Goal: Check status: Check status

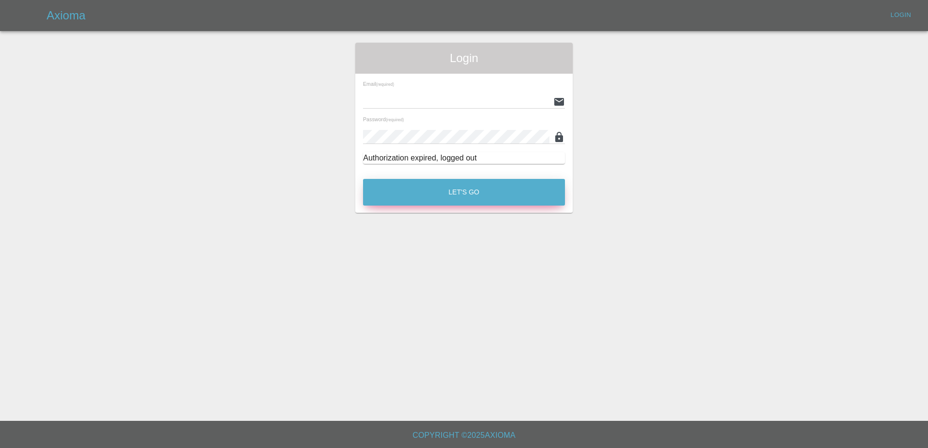
type input "[PERSON_NAME][EMAIL_ADDRESS][PERSON_NAME][DOMAIN_NAME]"
click at [453, 196] on button "Let's Go" at bounding box center [464, 192] width 202 height 27
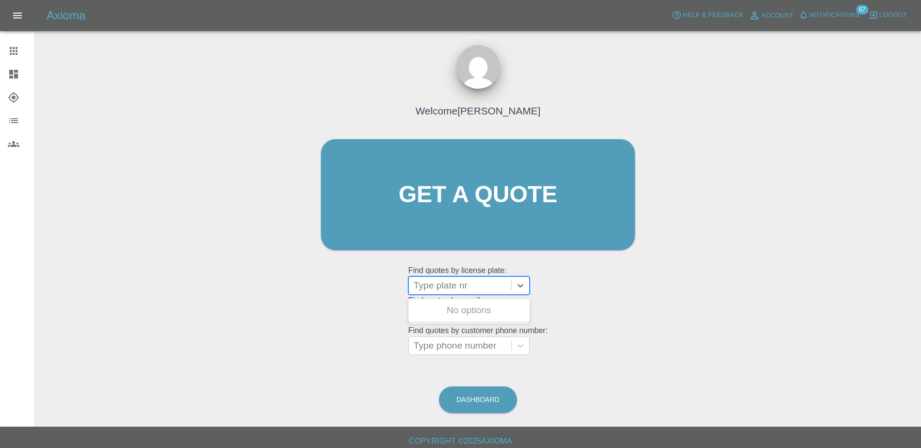
click at [462, 289] on div at bounding box center [459, 286] width 93 height 14
paste input "DW25FYG"
type input "DW25FYG"
click at [453, 305] on div "DW25FYG, Registered" at bounding box center [468, 310] width 121 height 19
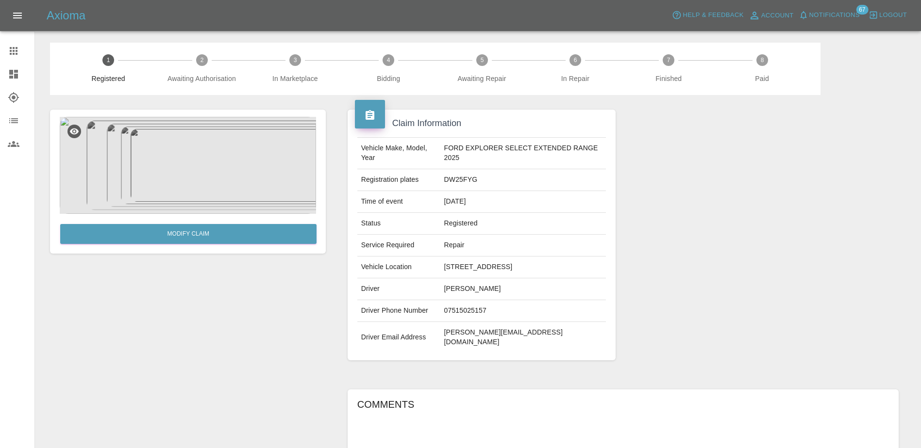
click at [199, 62] on circle at bounding box center [202, 60] width 12 height 12
click at [832, 15] on span "Notifications" at bounding box center [834, 15] width 50 height 11
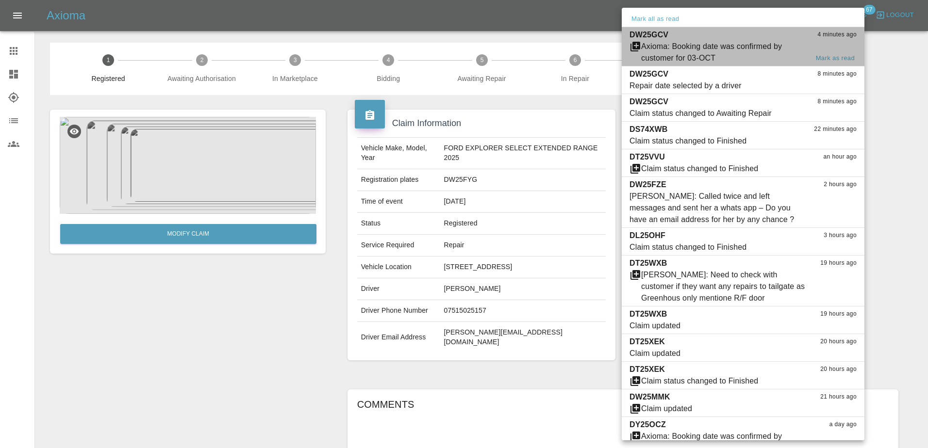
click at [641, 33] on p "DW25GCV" at bounding box center [648, 35] width 39 height 12
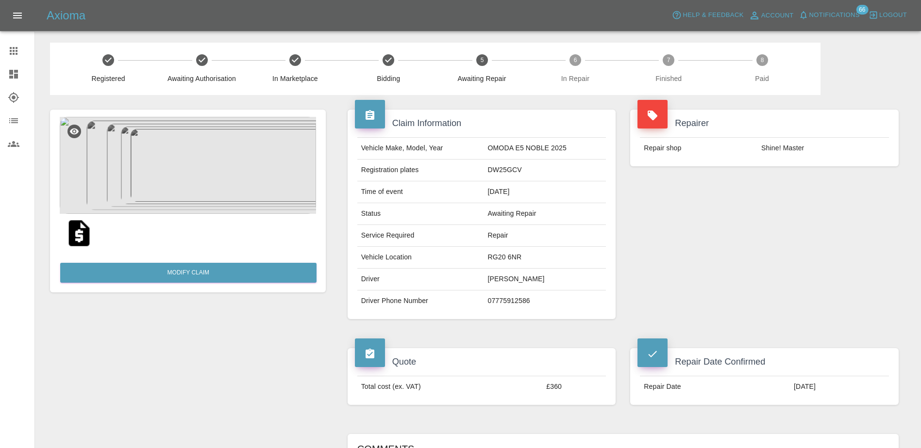
click at [511, 165] on td "DW25GCV" at bounding box center [544, 171] width 122 height 22
copy td "DW25GCV"
click at [832, 14] on span "Notifications" at bounding box center [834, 15] width 50 height 11
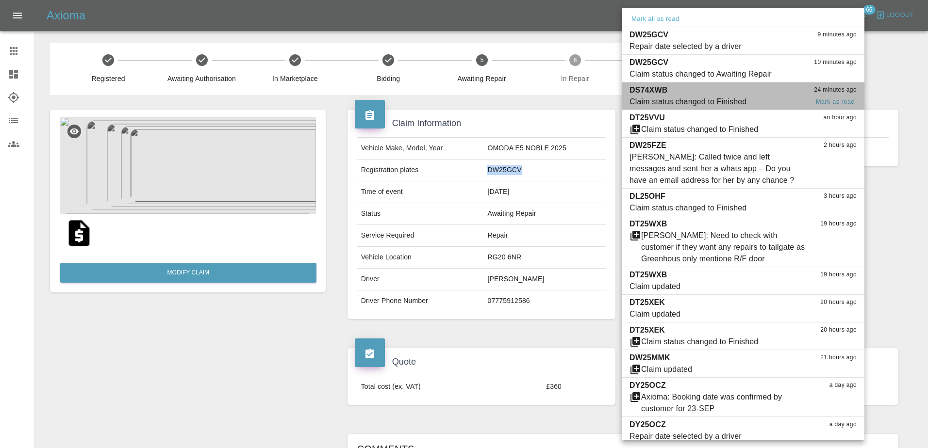
click at [744, 94] on div "DS74XWB 24 minutes ago" at bounding box center [742, 90] width 227 height 12
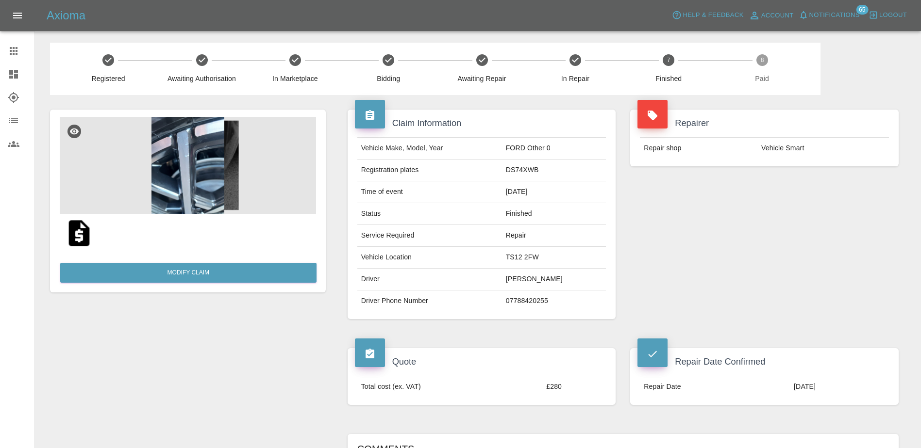
click at [516, 172] on td "DS74XWB" at bounding box center [554, 171] width 104 height 22
copy td "DS74XWB"
click at [845, 15] on span "Notifications" at bounding box center [834, 15] width 50 height 11
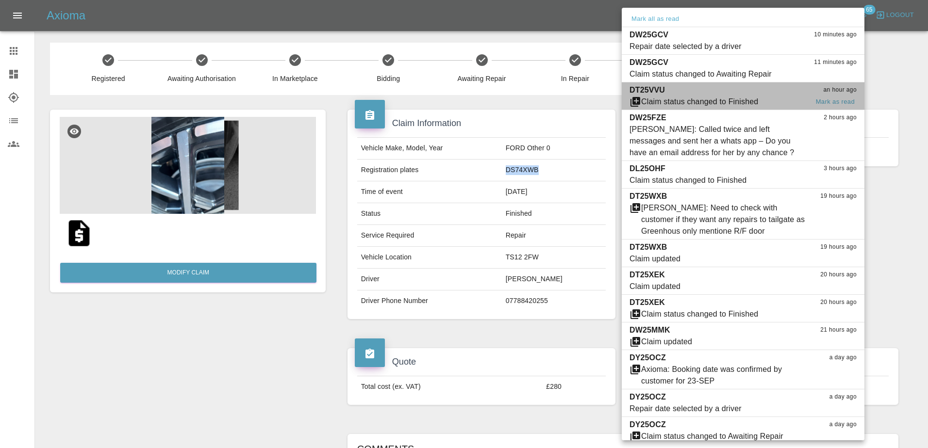
click at [753, 103] on div "Claim status changed to Finished" at bounding box center [699, 102] width 117 height 12
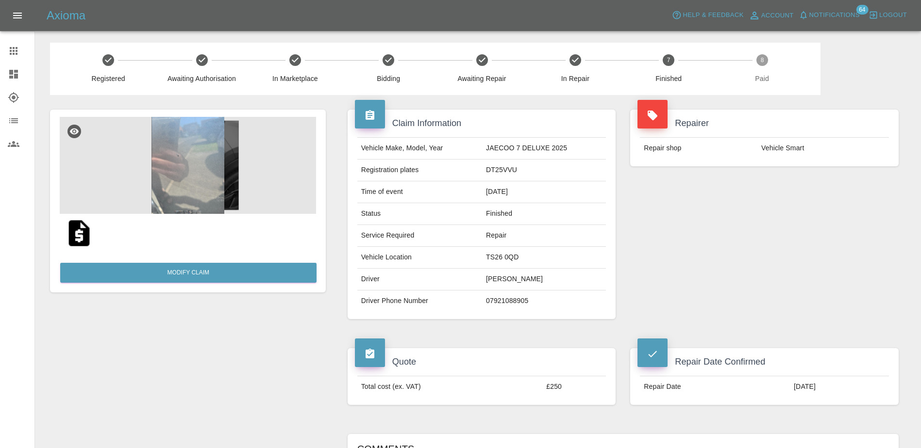
click at [500, 167] on td "DT25VVU" at bounding box center [544, 171] width 124 height 22
copy td "DT25VVU"
click at [837, 19] on span "Notifications" at bounding box center [834, 15] width 50 height 11
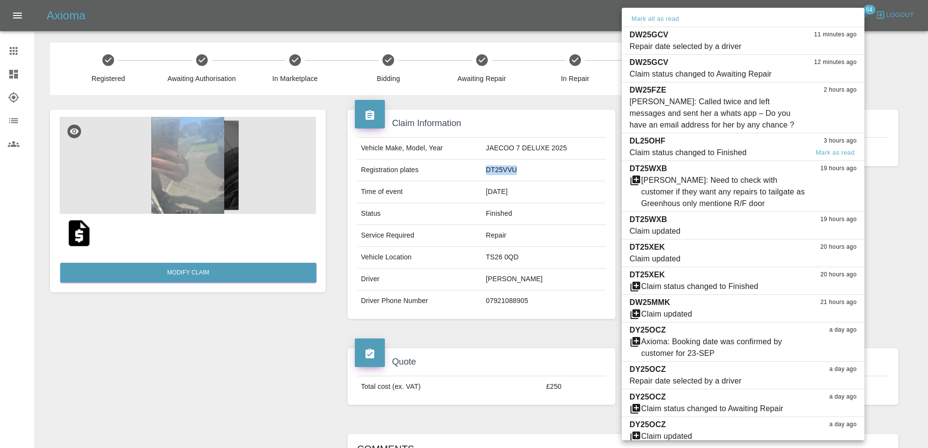
click at [760, 155] on span "Claim status changed to Finished" at bounding box center [718, 153] width 179 height 12
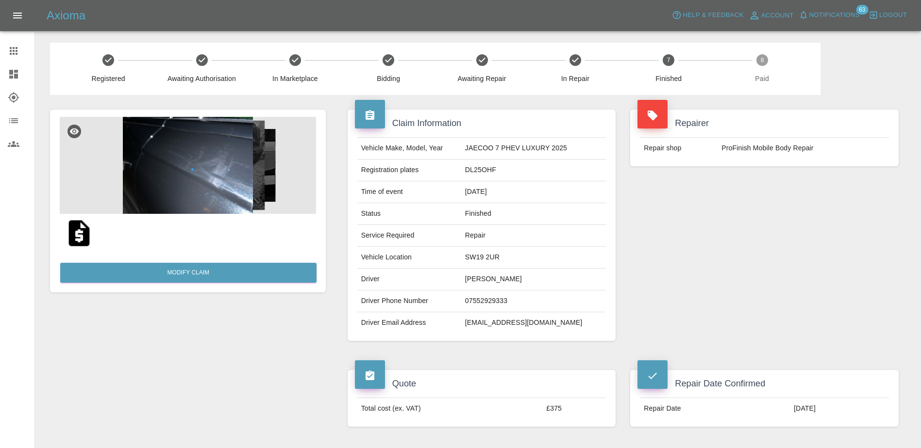
click at [493, 173] on td "DL25OHF" at bounding box center [533, 171] width 145 height 22
copy td "DL25OHF"
click at [833, 19] on span "Notifications" at bounding box center [834, 15] width 50 height 11
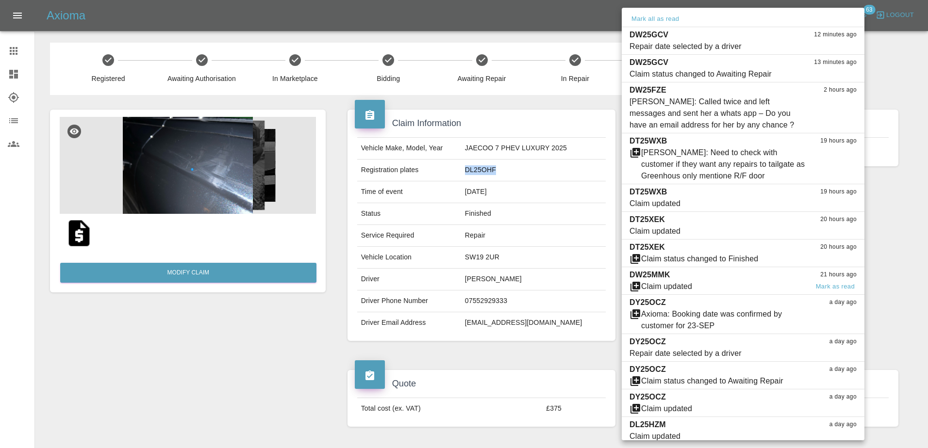
click at [787, 274] on div "DW25MMK 21 hours ago" at bounding box center [742, 275] width 227 height 12
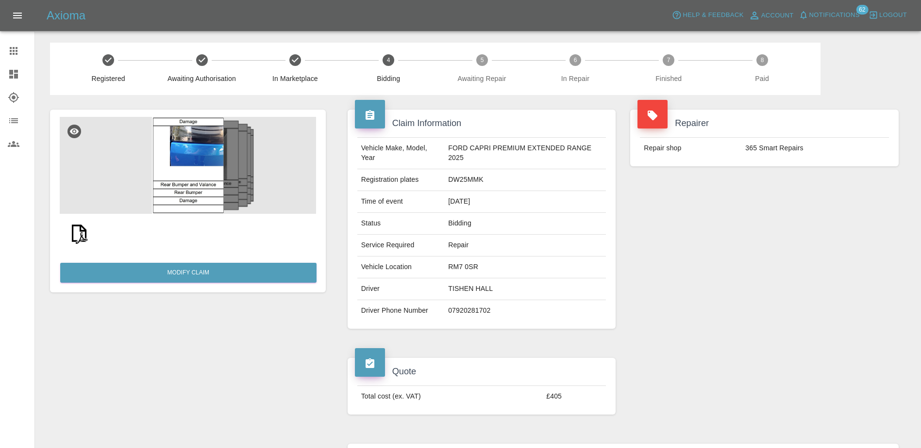
click at [834, 16] on span "Notifications" at bounding box center [834, 15] width 50 height 11
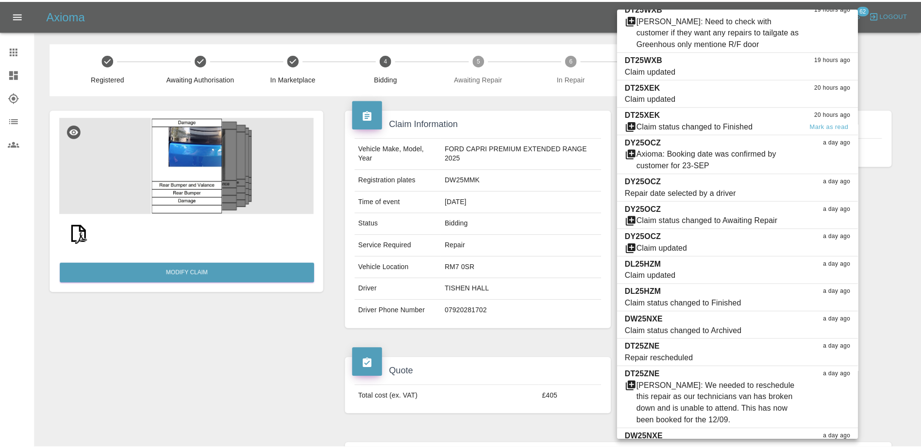
scroll to position [146, 0]
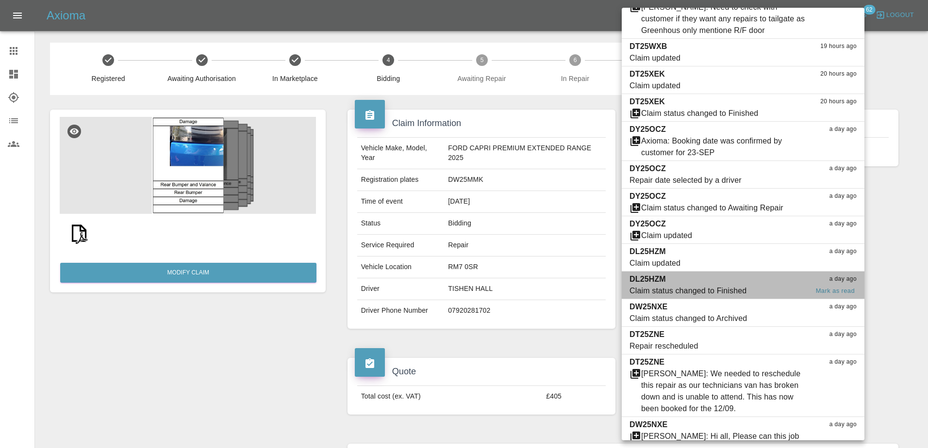
click at [791, 288] on span "Claim status changed to Finished" at bounding box center [718, 291] width 179 height 12
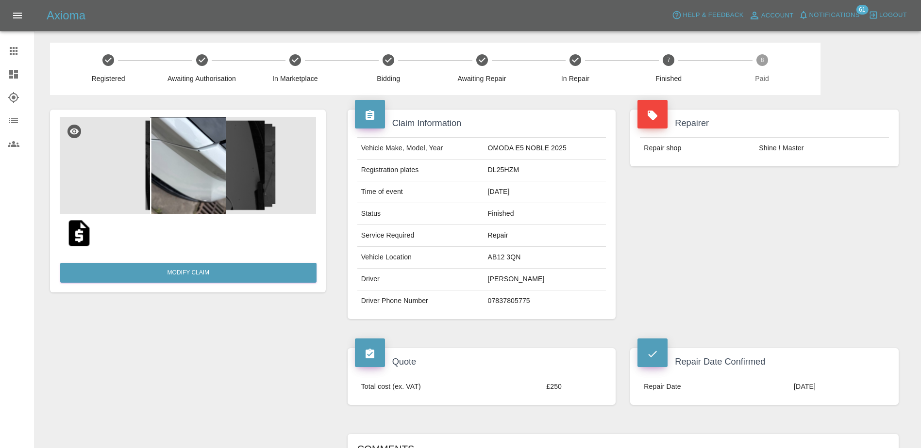
click at [503, 167] on td "DL25HZM" at bounding box center [544, 171] width 122 height 22
copy td "DL25HZM"
click at [594, 235] on td "Repair" at bounding box center [544, 236] width 122 height 22
click at [830, 14] on span "Notifications" at bounding box center [834, 15] width 50 height 11
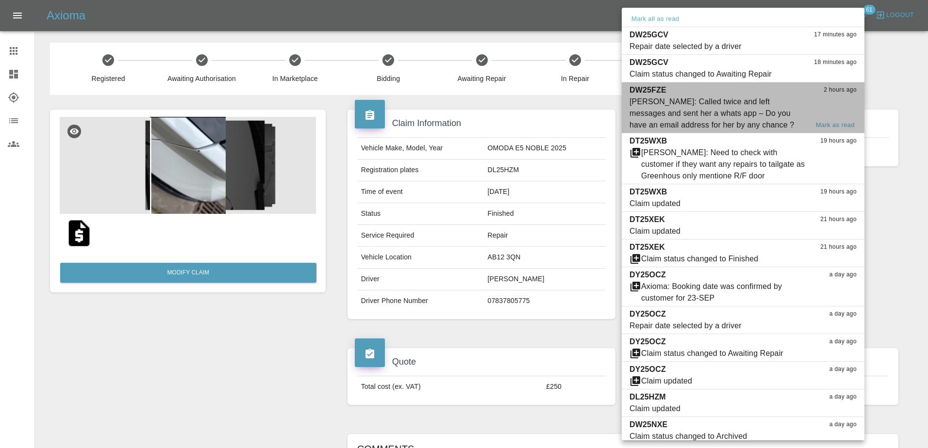
click at [742, 125] on div "Ankur Mehta: Called twice and left messages and sent her a whats app – Do you h…" at bounding box center [718, 113] width 179 height 35
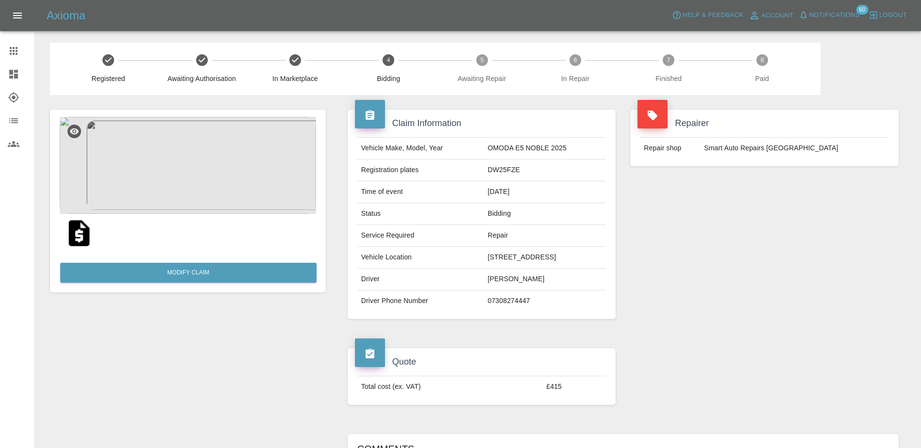
click at [497, 172] on td "DW25FZE" at bounding box center [544, 171] width 122 height 22
copy td "DW25FZE"
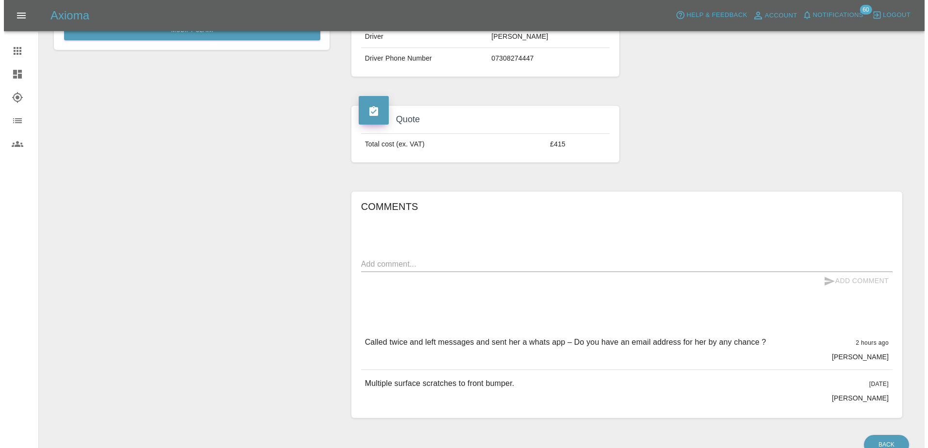
scroll to position [291, 0]
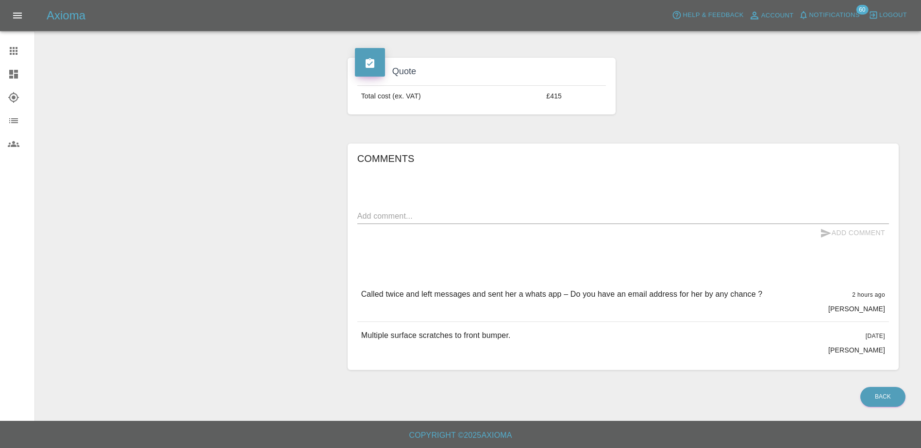
click at [835, 17] on span "Notifications" at bounding box center [834, 15] width 50 height 11
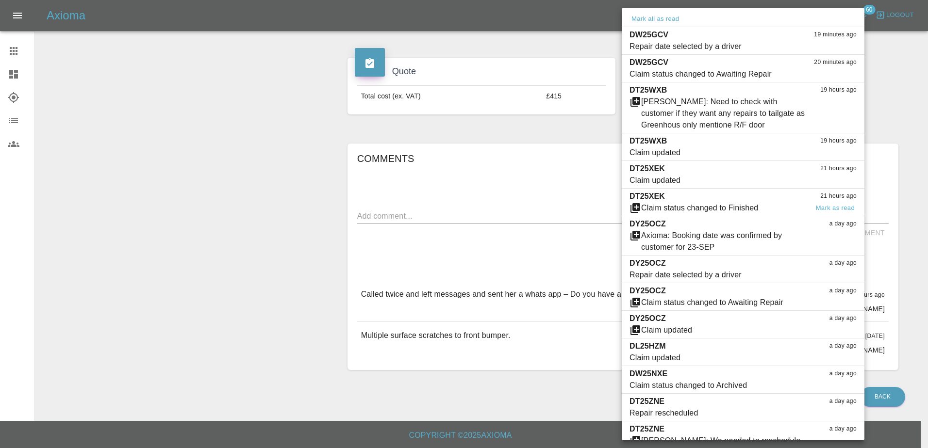
click at [763, 201] on div "DT25XEK 21 hours ago" at bounding box center [742, 197] width 227 height 12
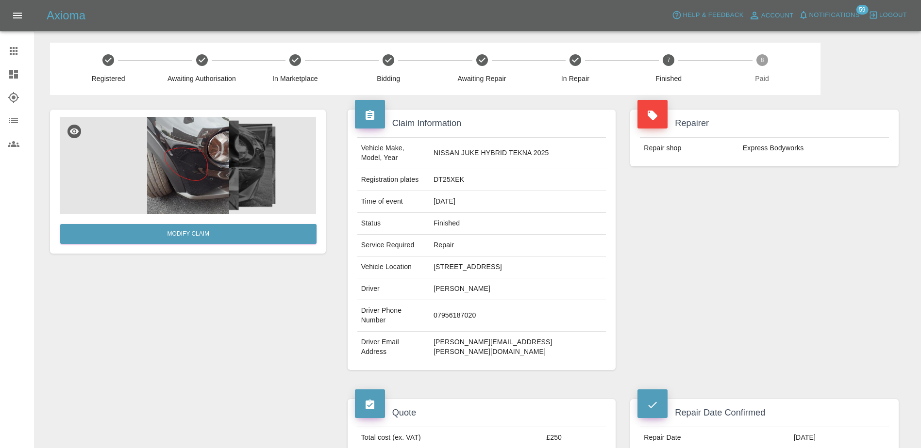
click at [477, 172] on td "DT25XEK" at bounding box center [517, 180] width 176 height 22
copy td "DT25XEK"
click at [836, 19] on span "Notifications" at bounding box center [834, 15] width 50 height 11
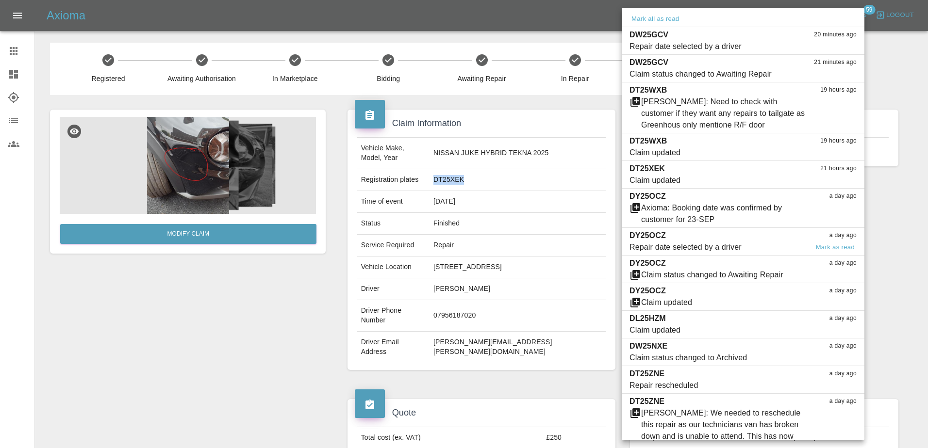
click at [739, 247] on div "Repair date selected by a driver" at bounding box center [685, 248] width 112 height 12
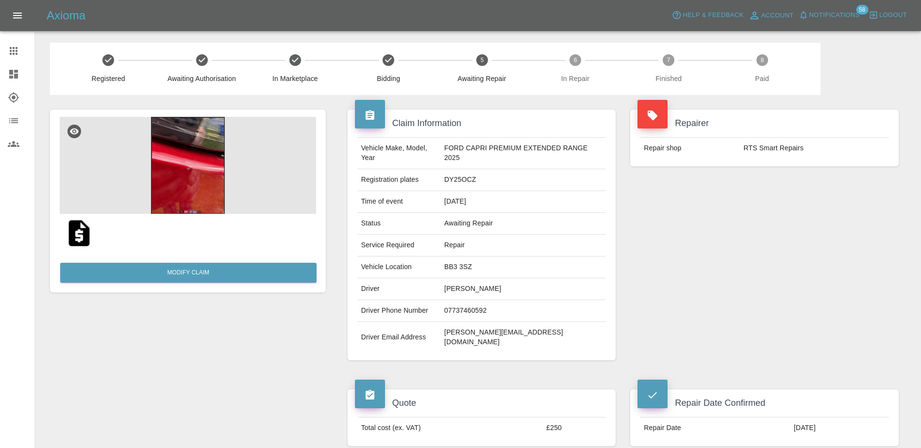
click at [837, 19] on span "Notifications" at bounding box center [834, 15] width 50 height 11
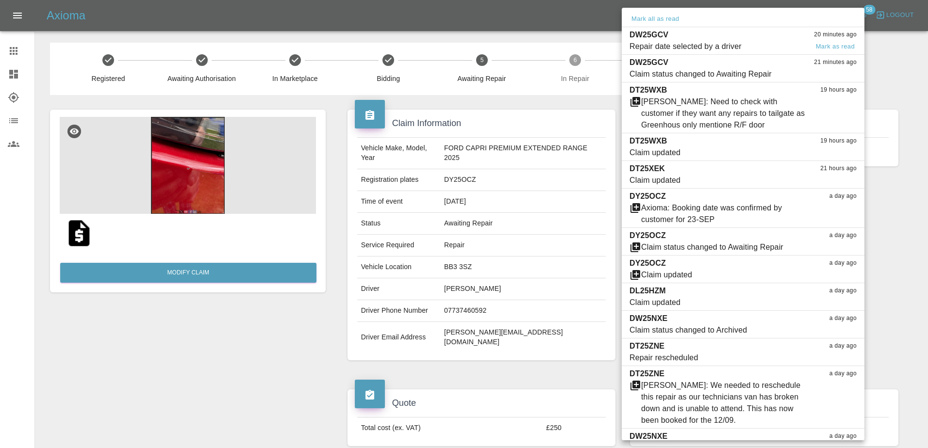
click at [729, 48] on div "Repair date selected by a driver" at bounding box center [685, 47] width 112 height 12
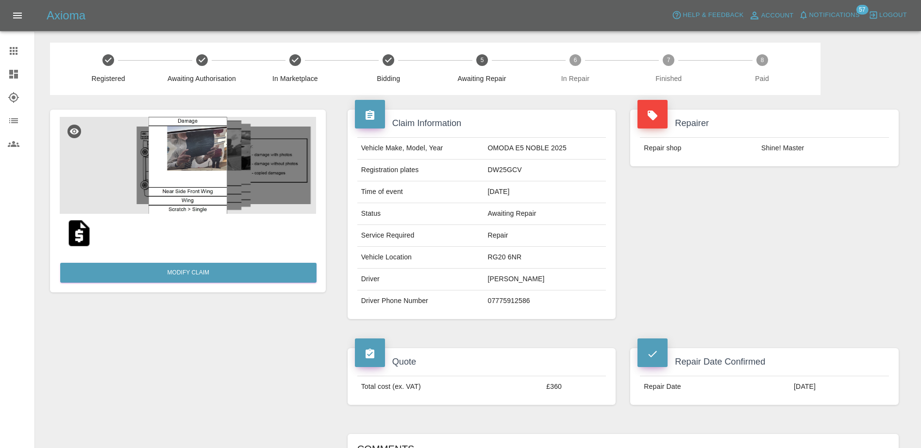
click at [848, 21] on button "Notifications" at bounding box center [829, 15] width 66 height 15
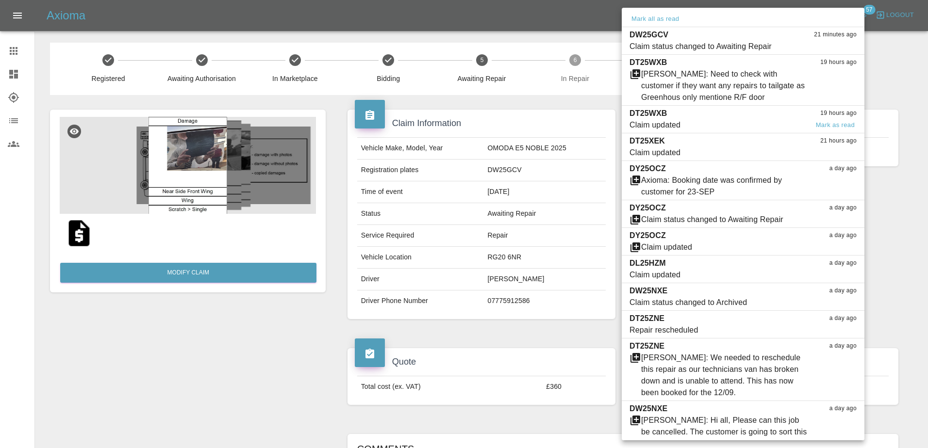
click at [734, 119] on span "Claim updated" at bounding box center [718, 125] width 179 height 12
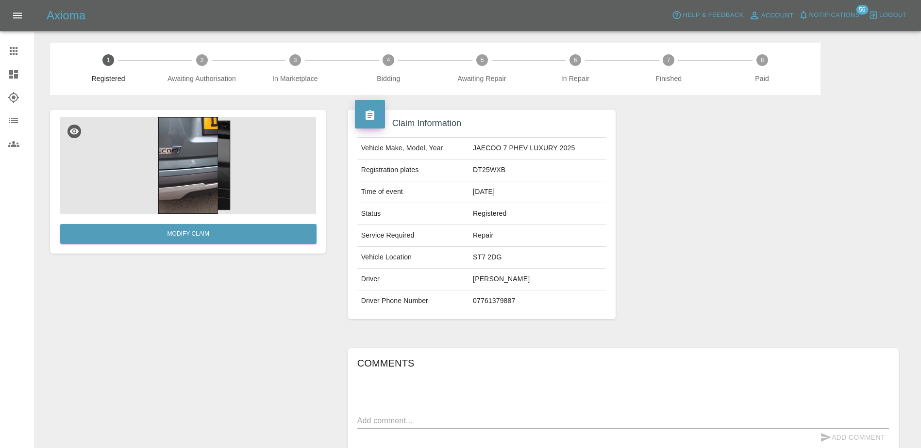
click at [838, 11] on span "Notifications" at bounding box center [834, 15] width 50 height 11
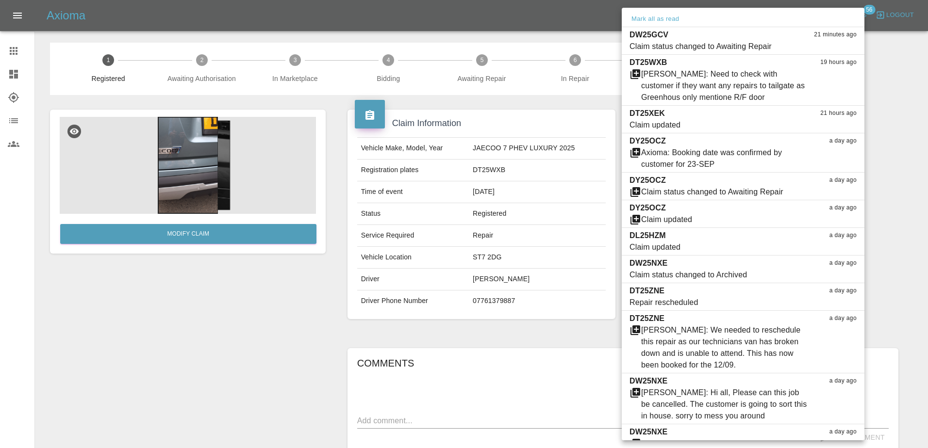
click at [599, 119] on div at bounding box center [464, 224] width 928 height 448
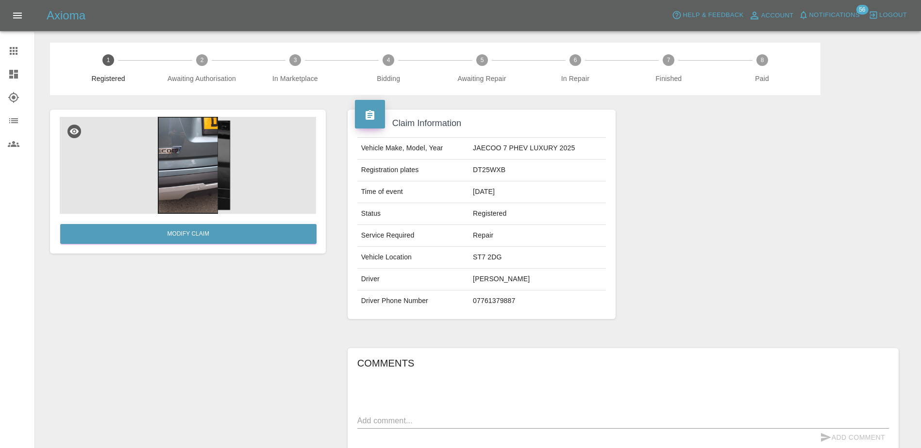
click at [9, 78] on icon at bounding box center [13, 74] width 9 height 9
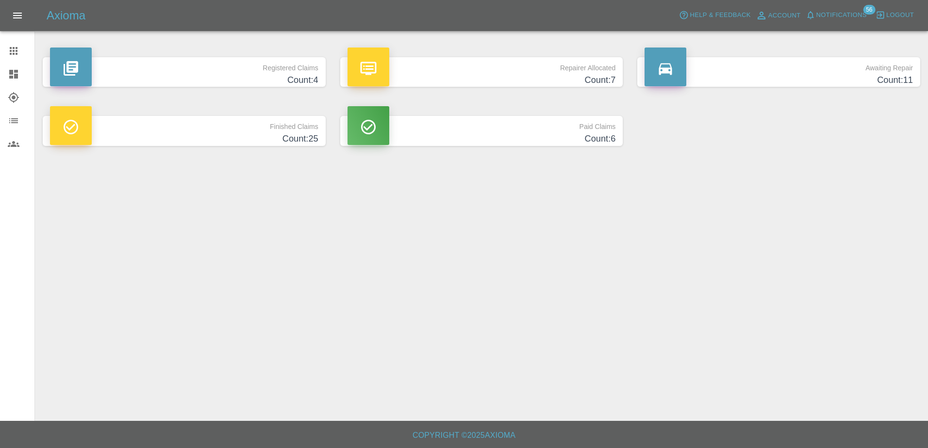
click at [298, 135] on h4 "Count: 25" at bounding box center [184, 138] width 268 height 13
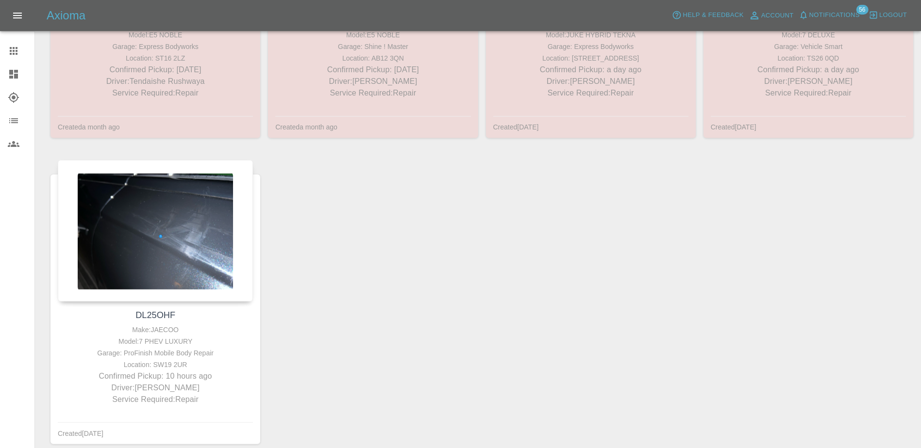
scroll to position [1736, 0]
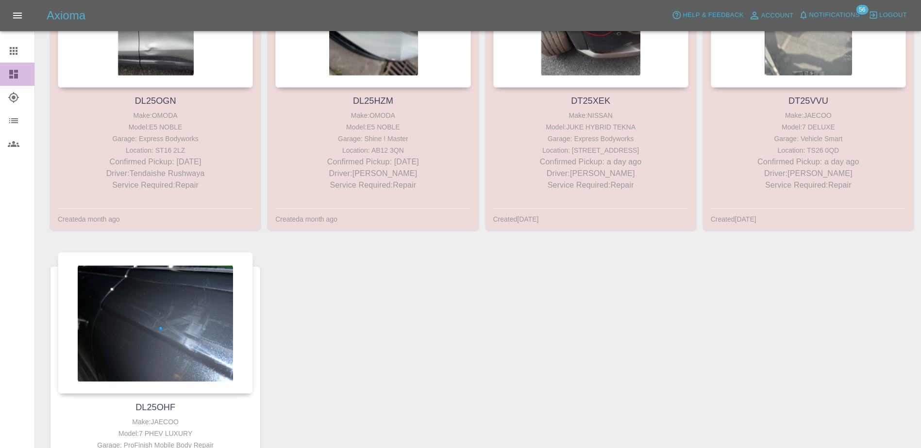
click at [12, 68] on icon at bounding box center [14, 74] width 12 height 12
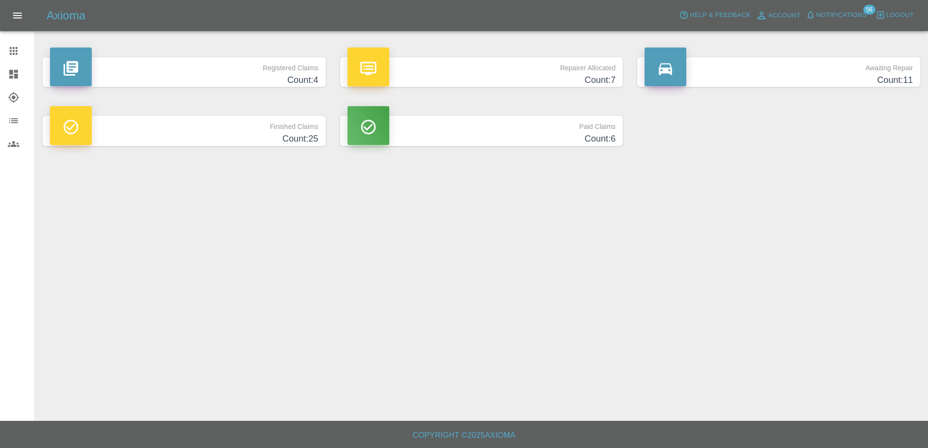
click at [252, 131] on p "Finished Claims" at bounding box center [184, 124] width 268 height 16
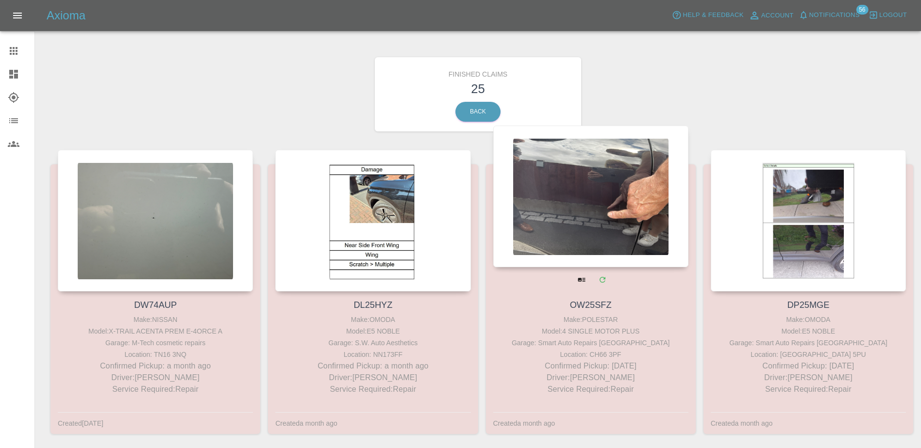
click at [586, 303] on link "OW25SFZ" at bounding box center [591, 305] width 42 height 10
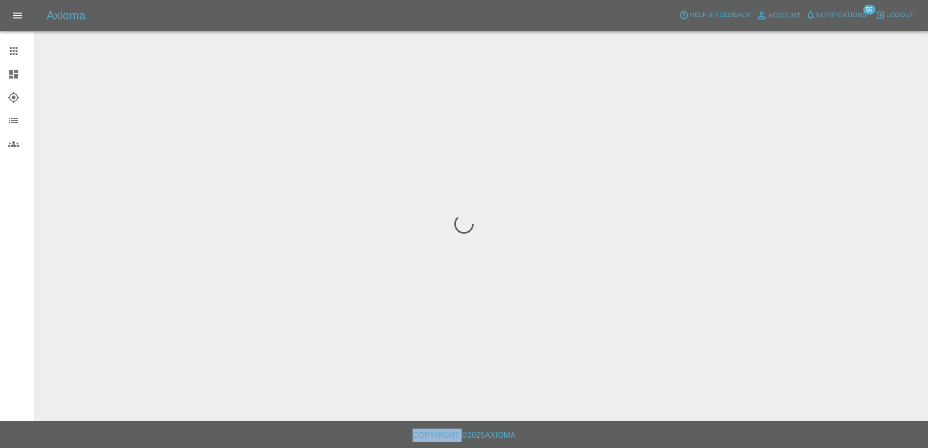
click at [587, 303] on div at bounding box center [464, 224] width 928 height 448
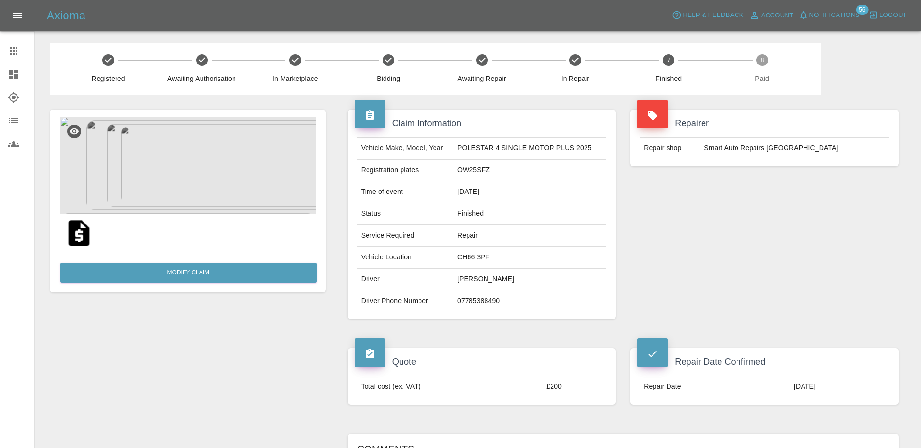
click at [479, 167] on td "OW25SFZ" at bounding box center [529, 171] width 152 height 22
copy td "OW25SFZ"
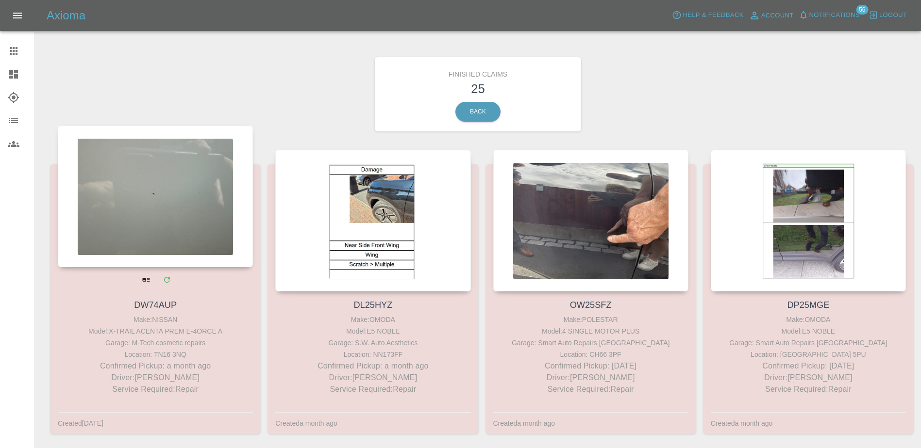
click at [165, 236] on div at bounding box center [155, 197] width 195 height 142
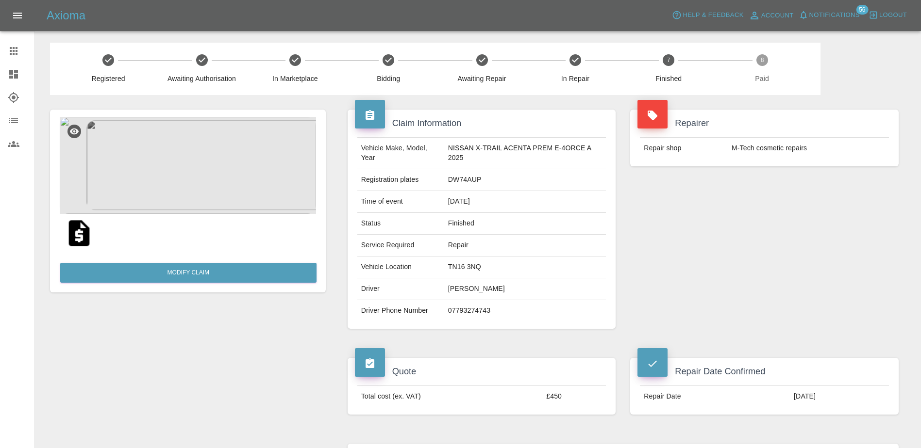
click at [461, 172] on td "DW74AUP" at bounding box center [525, 180] width 162 height 22
copy td "DW74AUP"
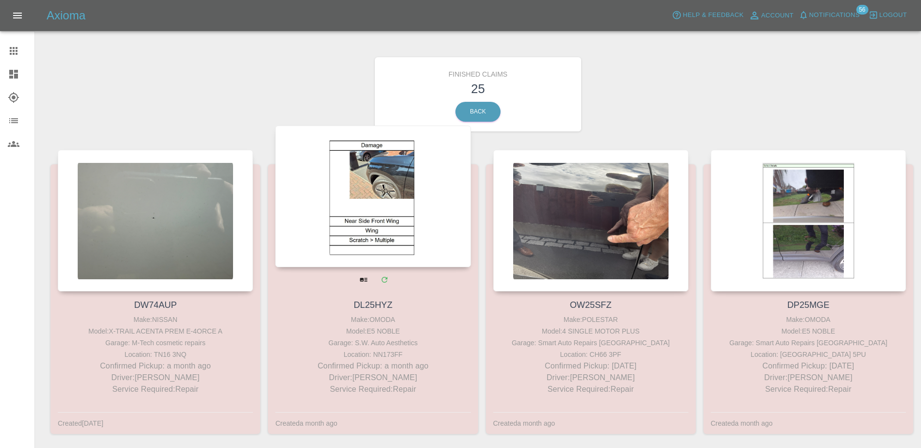
click at [387, 233] on div at bounding box center [372, 197] width 195 height 142
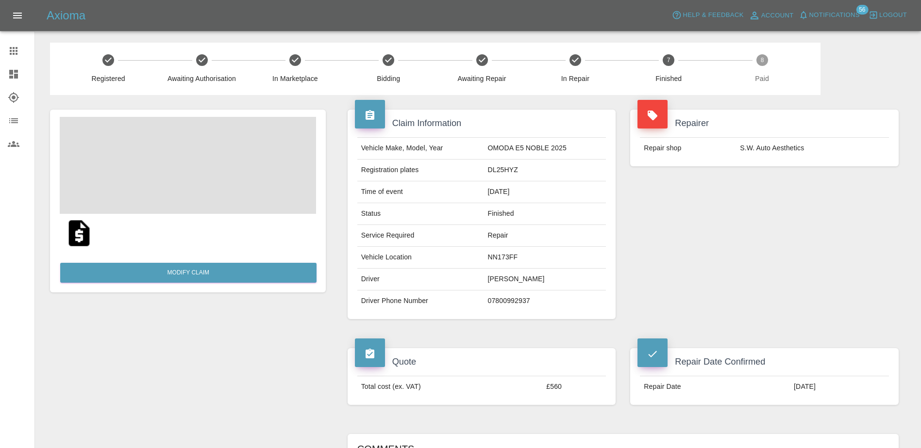
click at [501, 173] on td "DL25HYZ" at bounding box center [544, 171] width 122 height 22
click at [501, 168] on td "DL25HYZ" at bounding box center [544, 171] width 122 height 22
copy td "DL25HYZ"
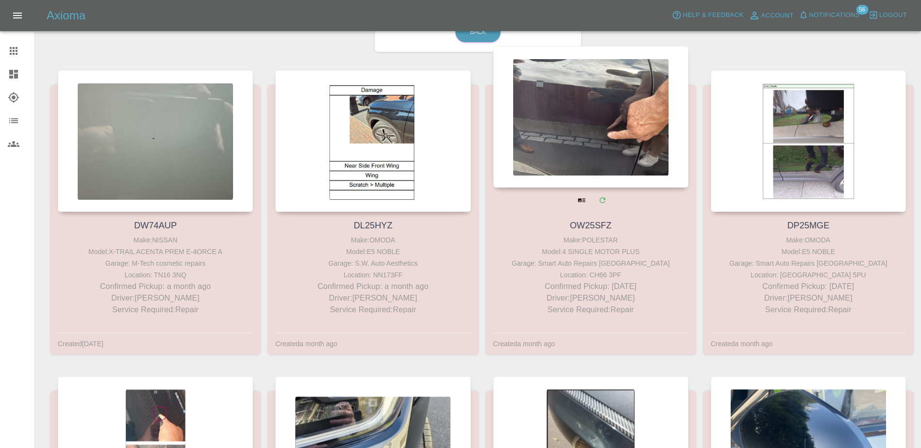
scroll to position [97, 0]
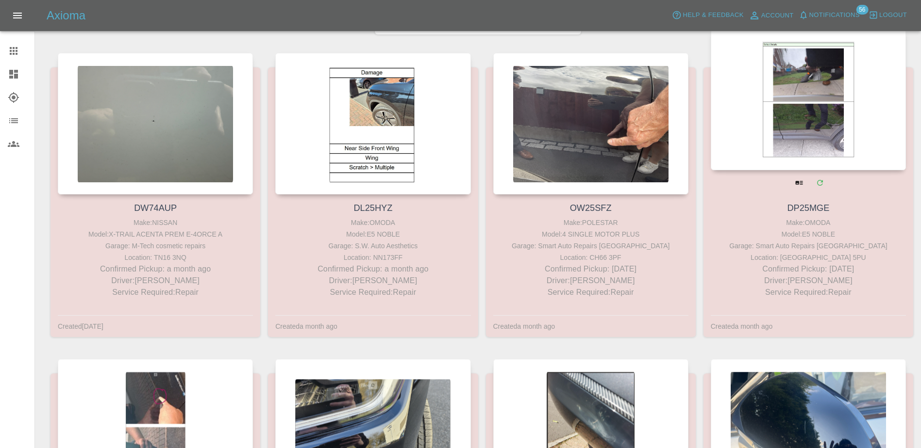
click at [805, 254] on div "Location: [GEOGRAPHIC_DATA] 5PU" at bounding box center [808, 258] width 190 height 12
click at [806, 209] on link "DP25MGE" at bounding box center [808, 208] width 42 height 10
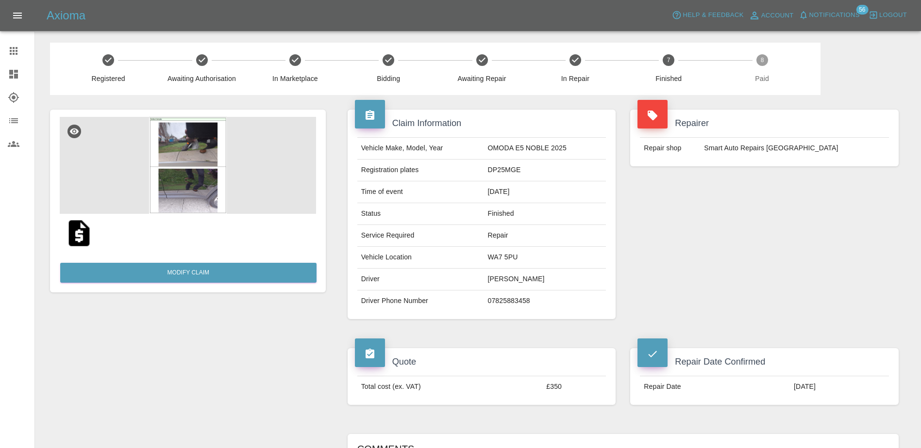
click at [504, 172] on td "DP25MGE" at bounding box center [544, 171] width 122 height 22
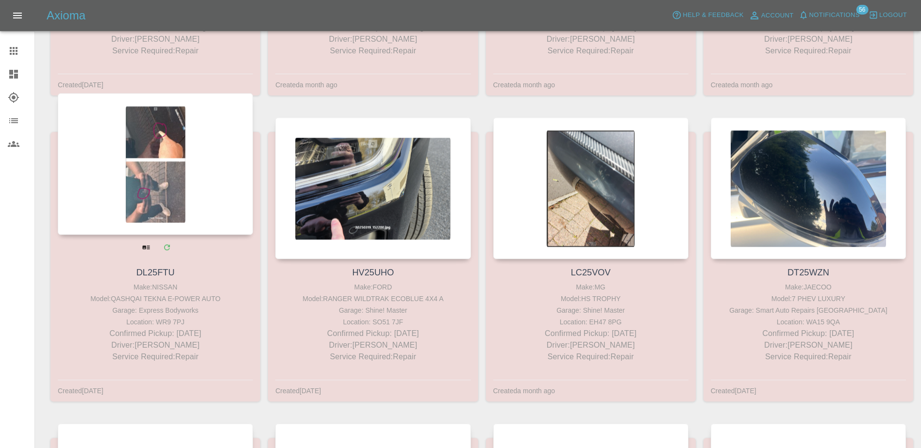
scroll to position [340, 0]
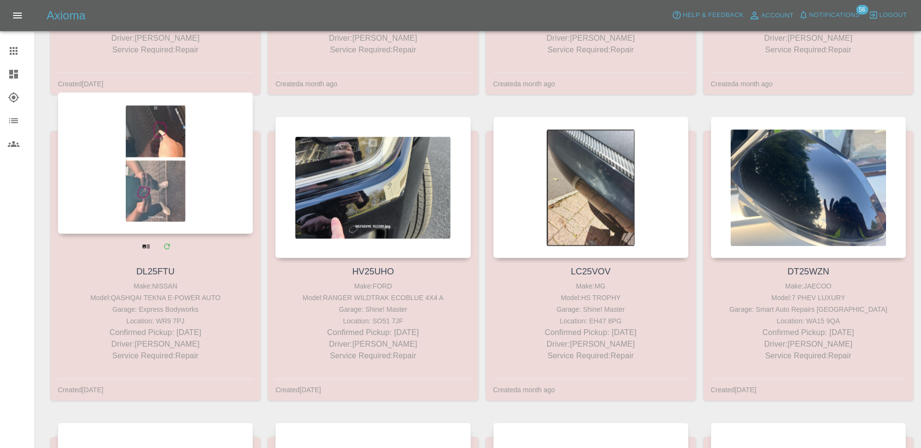
click at [163, 276] on link "DL25FTU" at bounding box center [155, 272] width 38 height 10
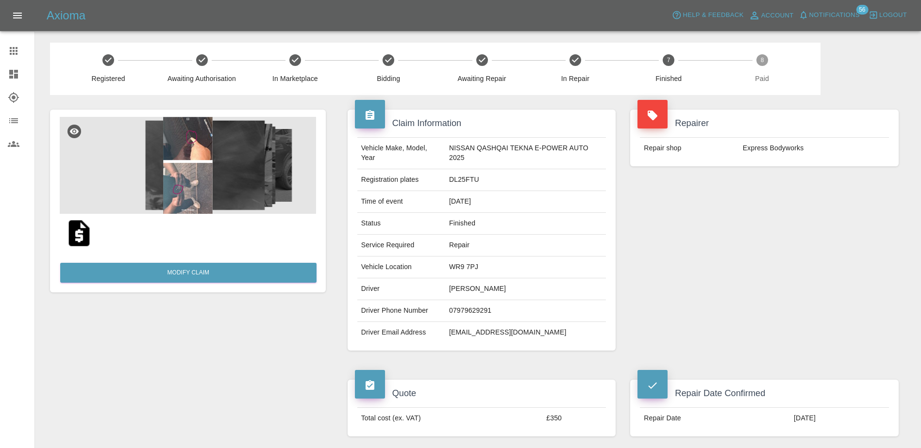
click at [472, 169] on td "DL25FTU" at bounding box center [525, 180] width 161 height 22
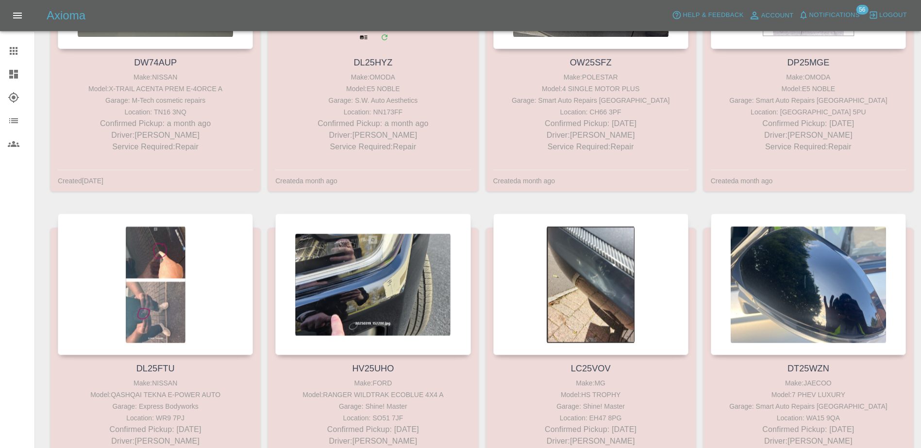
scroll to position [291, 0]
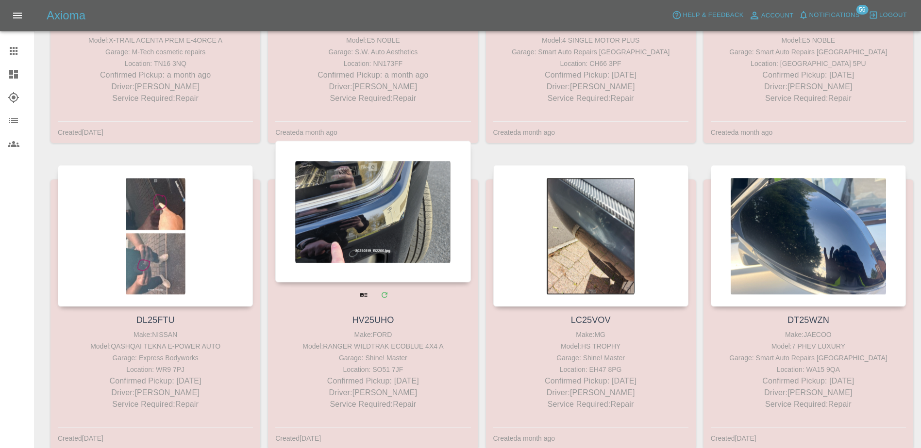
click at [412, 251] on div at bounding box center [372, 212] width 195 height 142
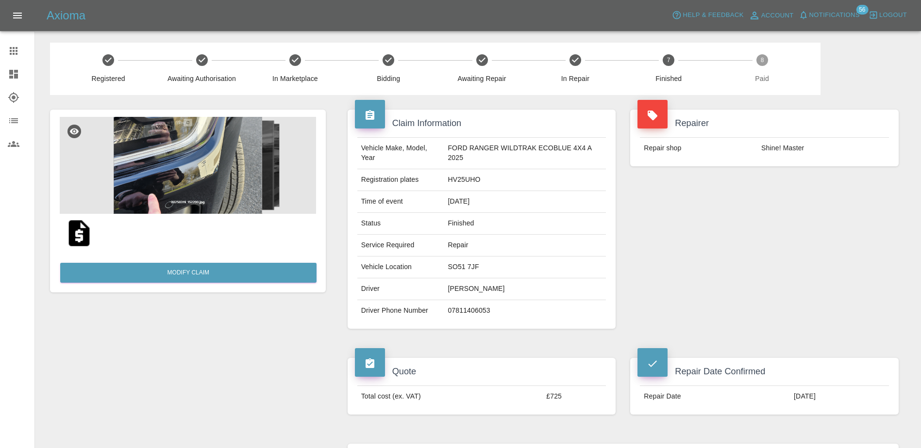
click at [461, 170] on td "HV25UHO" at bounding box center [525, 180] width 162 height 22
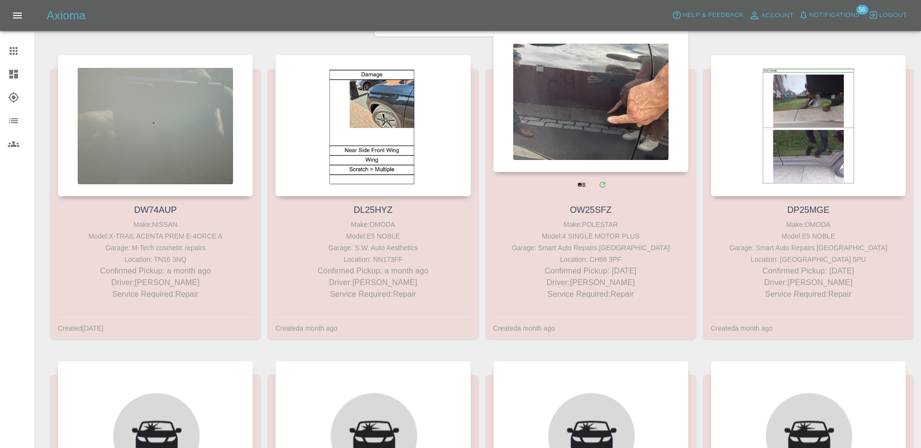
scroll to position [243, 0]
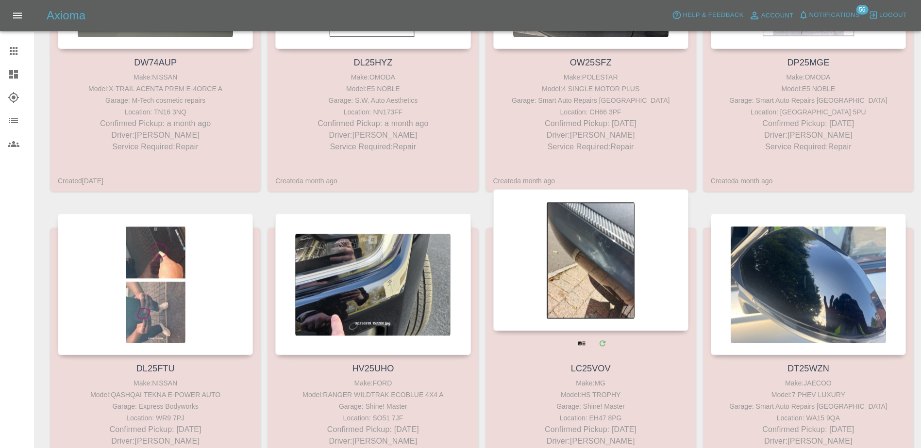
click at [564, 252] on div at bounding box center [590, 261] width 195 height 142
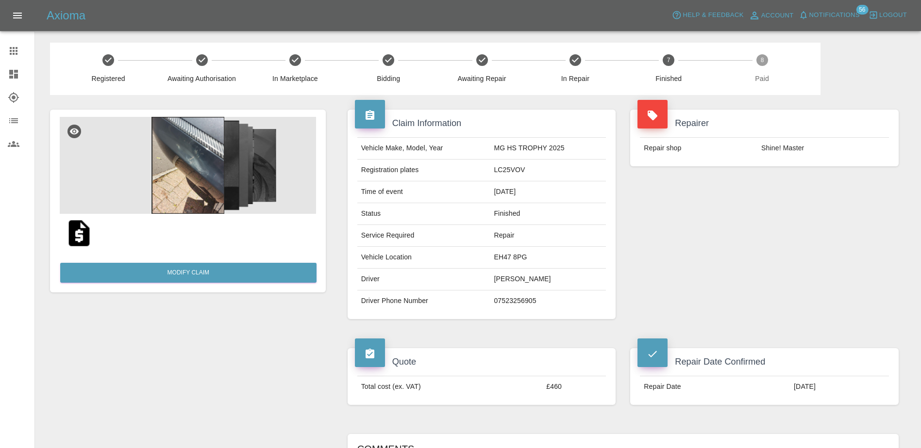
click at [511, 173] on td "LC25VOV" at bounding box center [548, 171] width 116 height 22
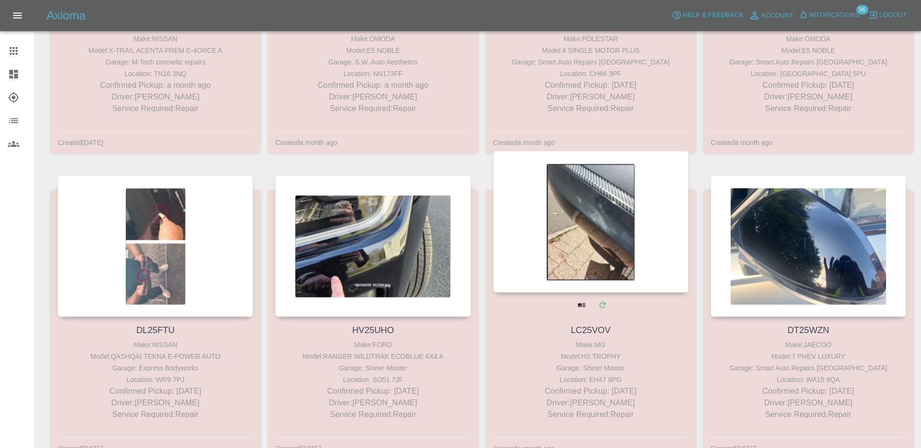
scroll to position [291, 0]
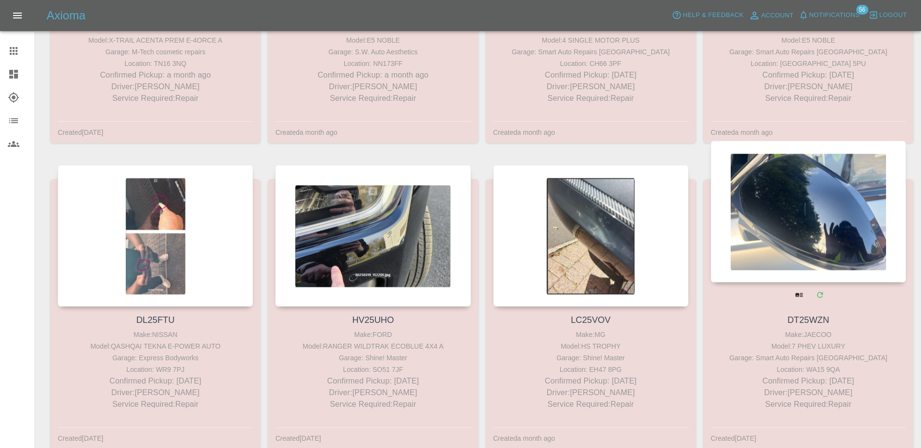
click at [765, 291] on div at bounding box center [808, 295] width 195 height 25
click at [791, 332] on div "DT25WZN Make: JAECOO Model: 7 PHEV LUXURY Garage: Smart Auto Repairs Cheshire L…" at bounding box center [808, 362] width 210 height 111
drag, startPoint x: 791, startPoint y: 332, endPoint x: 756, endPoint y: 342, distance: 36.7
click at [756, 342] on div "Model: 7 PHEV LUXURY" at bounding box center [808, 347] width 190 height 12
click at [803, 321] on link "DT25WZN" at bounding box center [808, 321] width 42 height 10
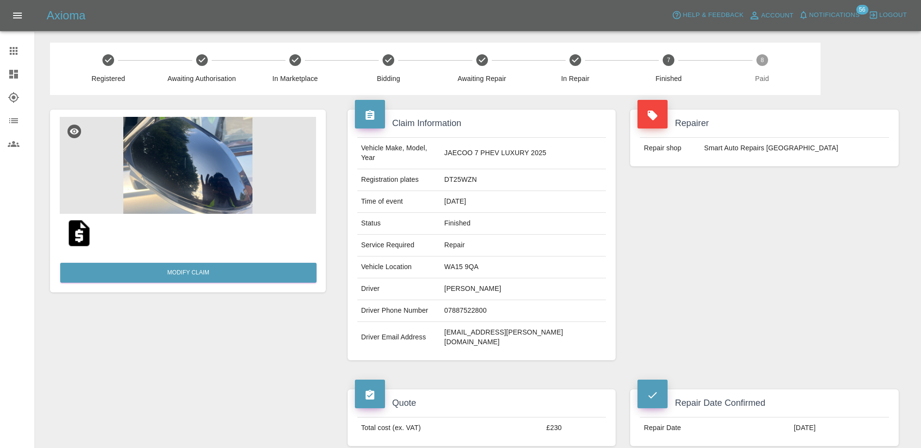
click at [490, 169] on td "DT25WZN" at bounding box center [522, 180] width 165 height 22
click at [491, 169] on td "DT25WZN" at bounding box center [522, 180] width 165 height 22
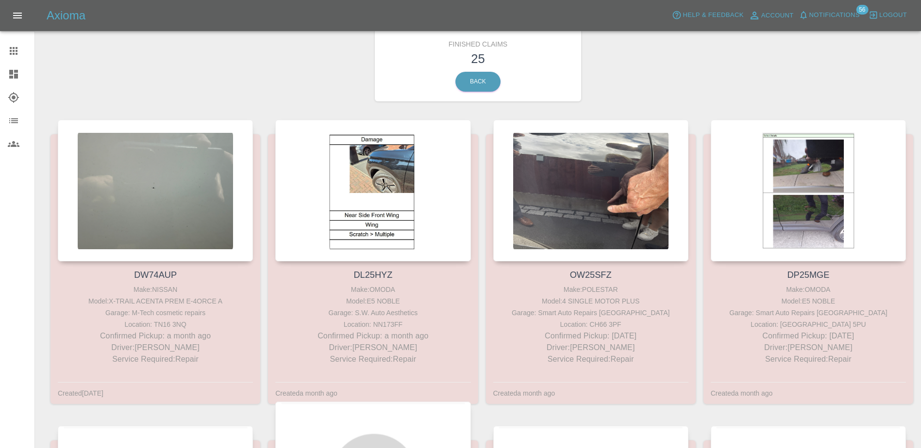
scroll to position [326, 0]
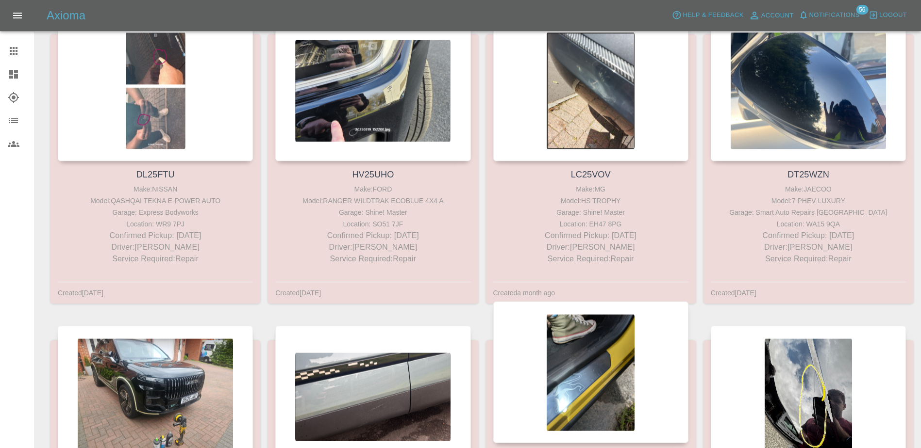
scroll to position [679, 0]
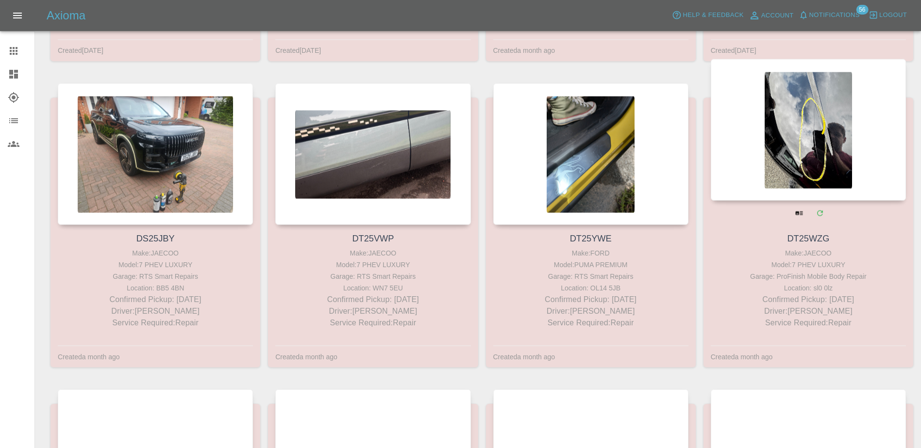
click at [783, 190] on div at bounding box center [807, 130] width 195 height 142
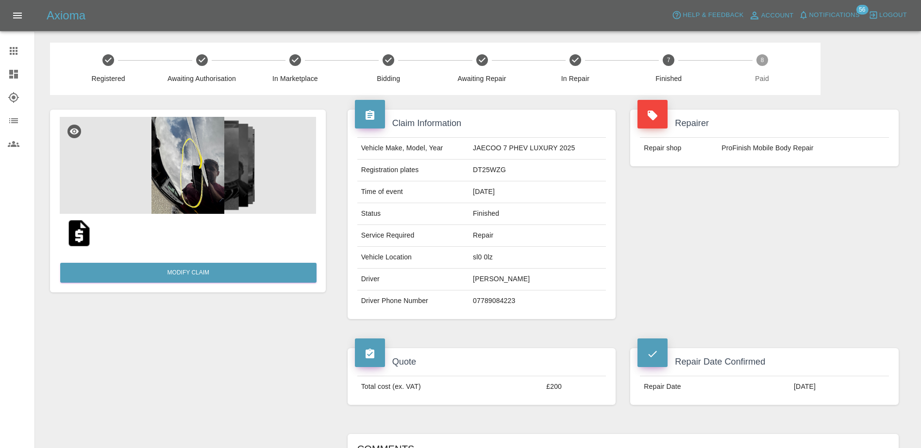
click at [500, 177] on td "DT25WZG" at bounding box center [537, 171] width 137 height 22
copy td "DT25WZG"
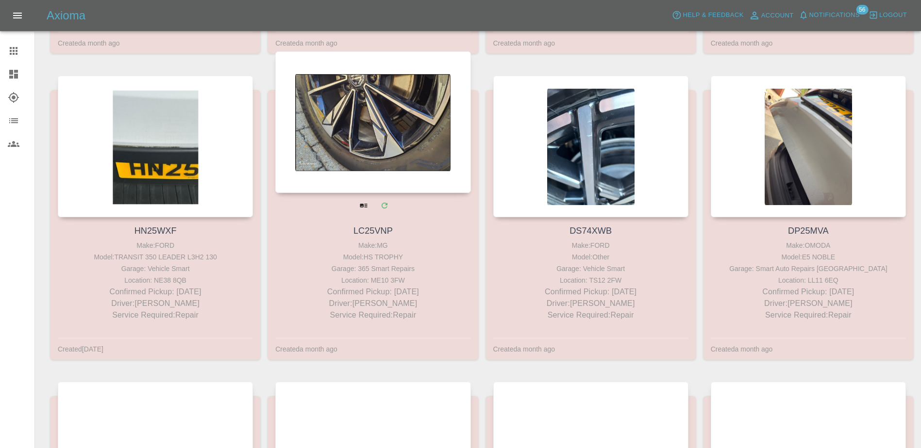
scroll to position [1068, 0]
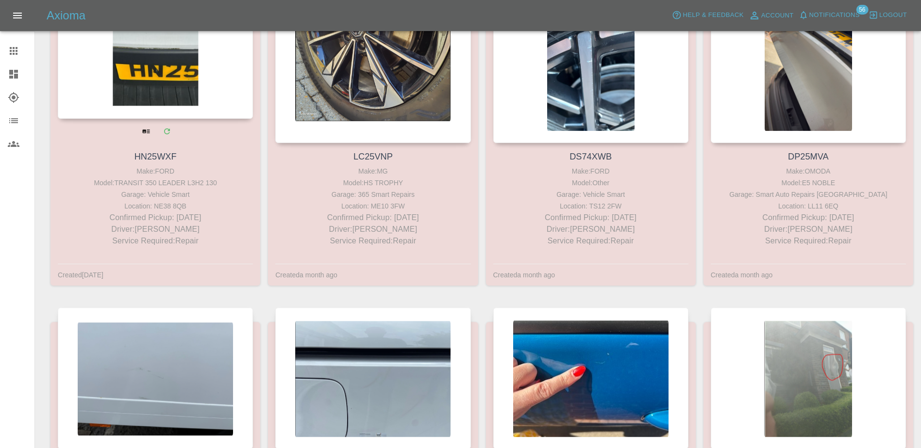
click at [146, 119] on div at bounding box center [155, 48] width 195 height 142
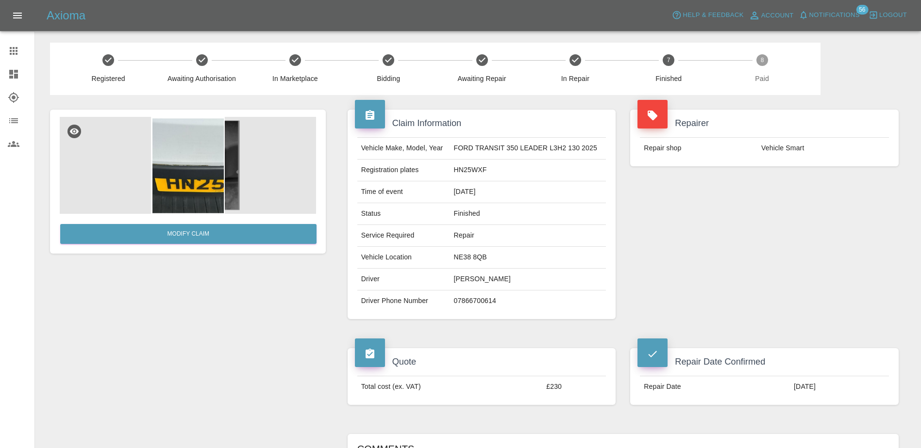
click at [469, 168] on td "HN25WXF" at bounding box center [528, 171] width 156 height 22
copy td "HN25WXF"
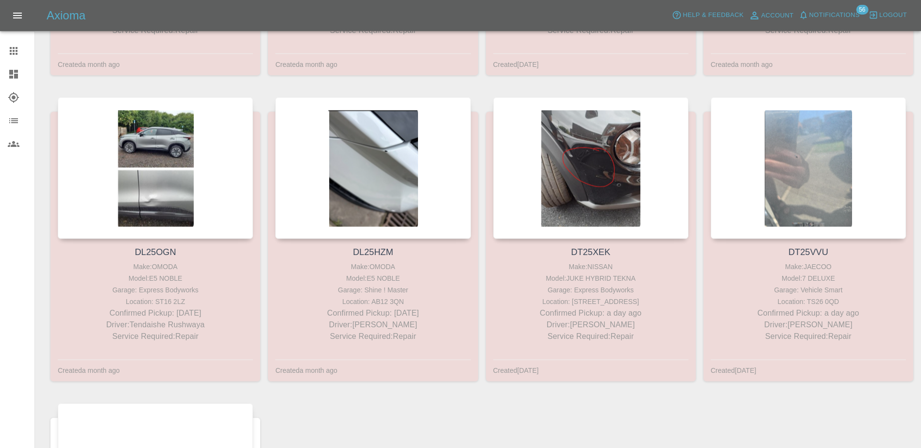
scroll to position [1601, 0]
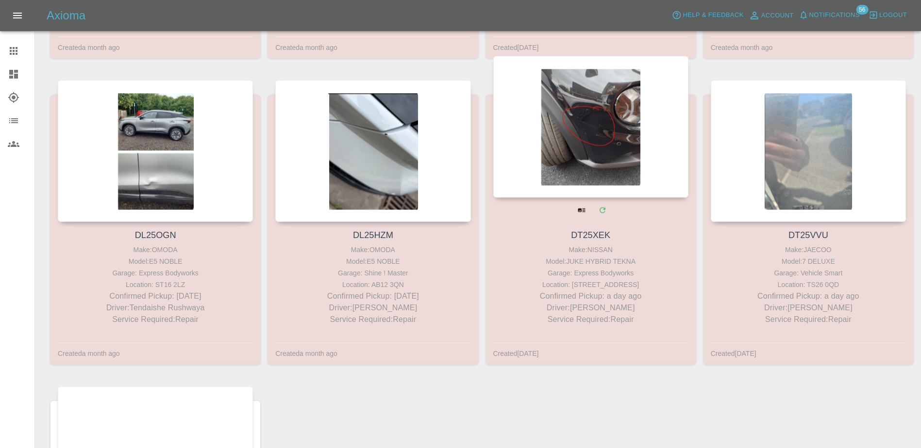
click at [569, 155] on div at bounding box center [590, 127] width 195 height 142
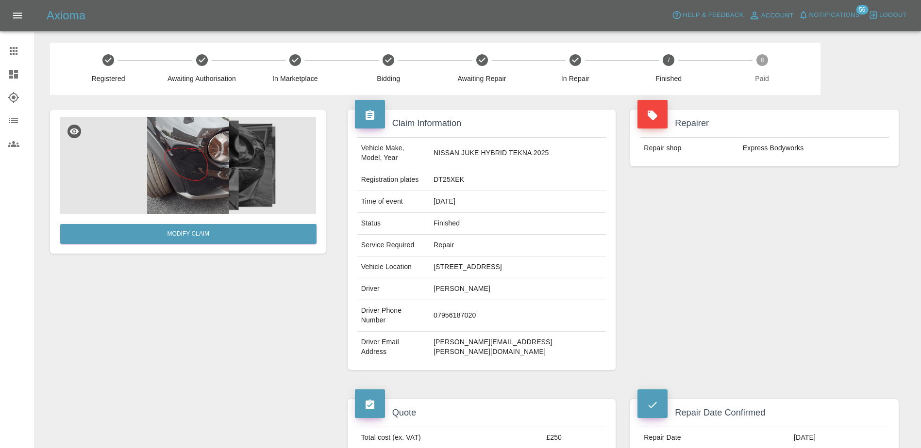
click at [478, 172] on td "DT25XEK" at bounding box center [517, 180] width 176 height 22
copy td "DT25XEK"
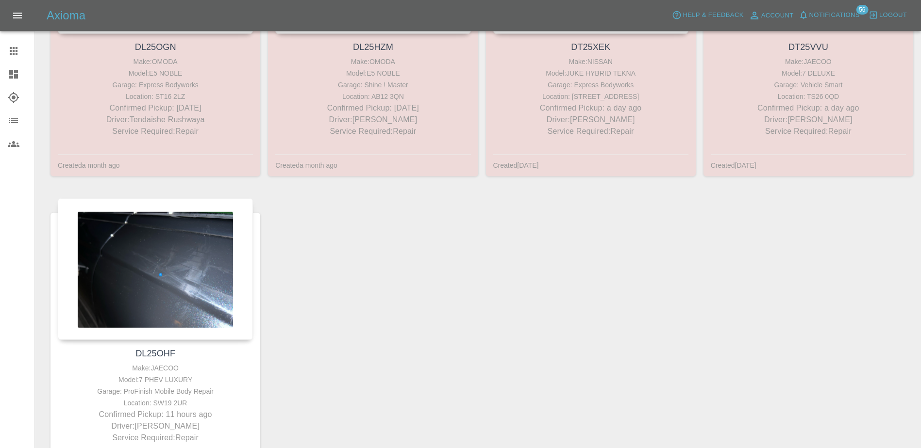
scroll to position [1795, 0]
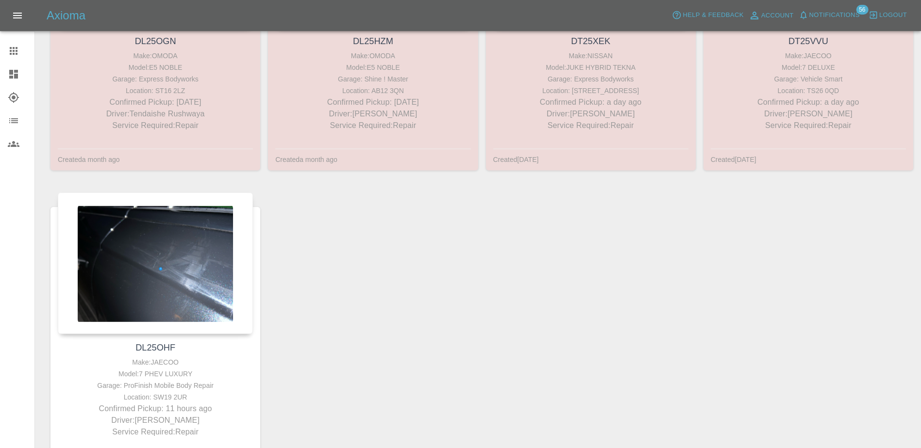
click at [803, 42] on link "DT25VVU" at bounding box center [808, 42] width 40 height 10
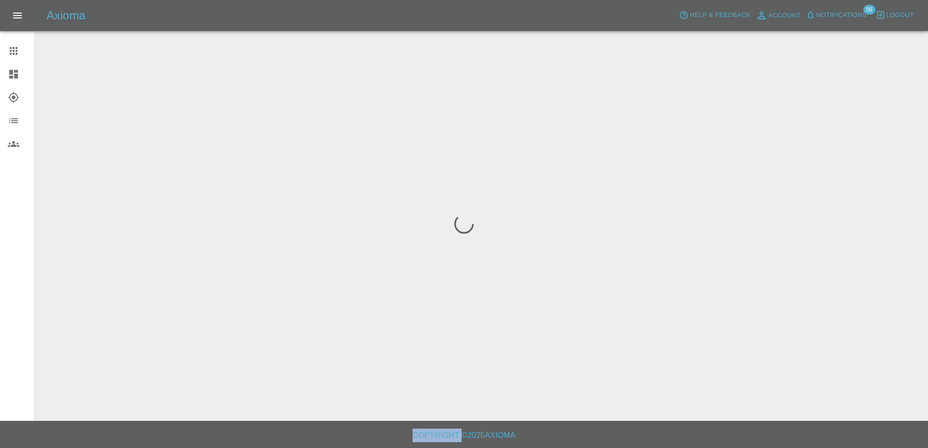
click at [803, 42] on div at bounding box center [464, 224] width 928 height 448
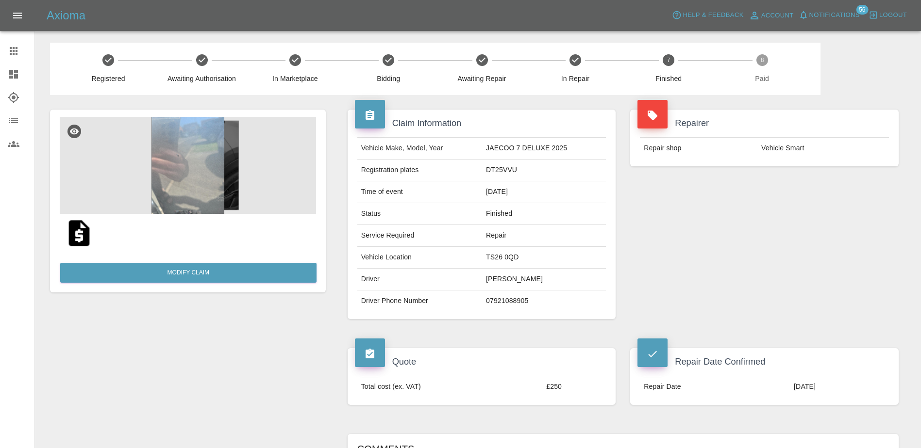
click at [508, 162] on td "DT25VVU" at bounding box center [544, 171] width 124 height 22
click at [502, 169] on td "DT25VVU" at bounding box center [544, 171] width 124 height 22
copy td "DT25VVU"
click at [508, 172] on td "DT25VVU" at bounding box center [544, 171] width 124 height 22
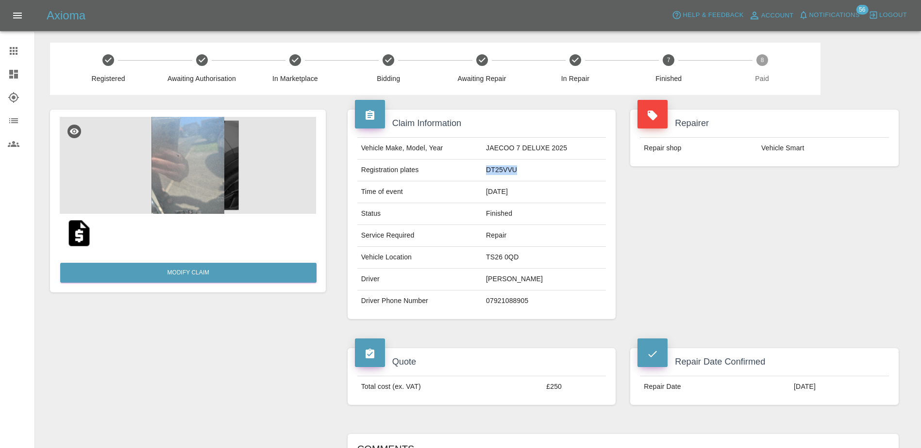
click at [508, 172] on td "DT25VVU" at bounding box center [544, 171] width 124 height 22
